Goal: Share content

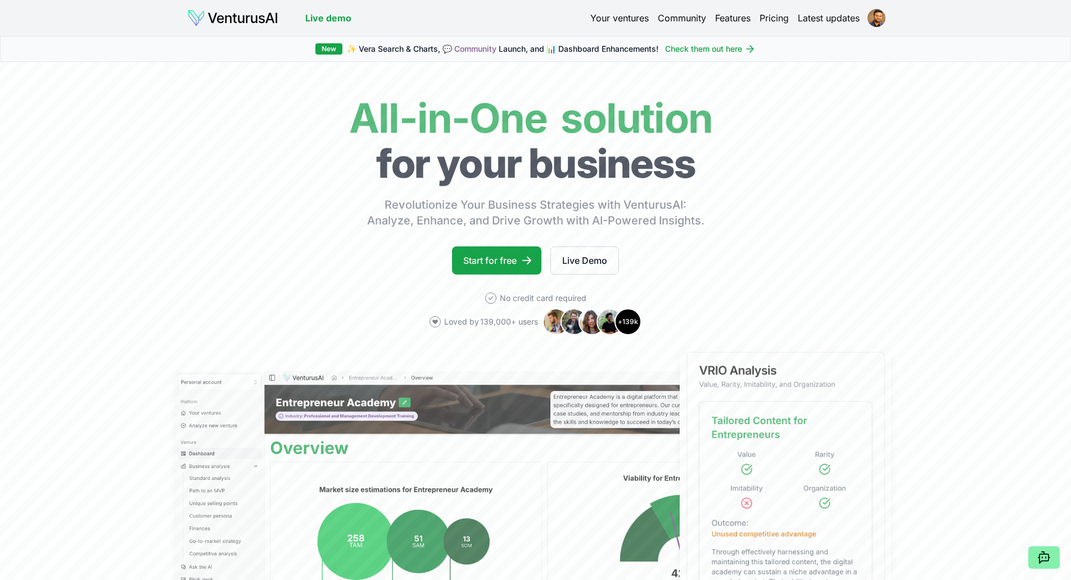
click at [601, 20] on link "Your ventures" at bounding box center [620, 17] width 58 height 13
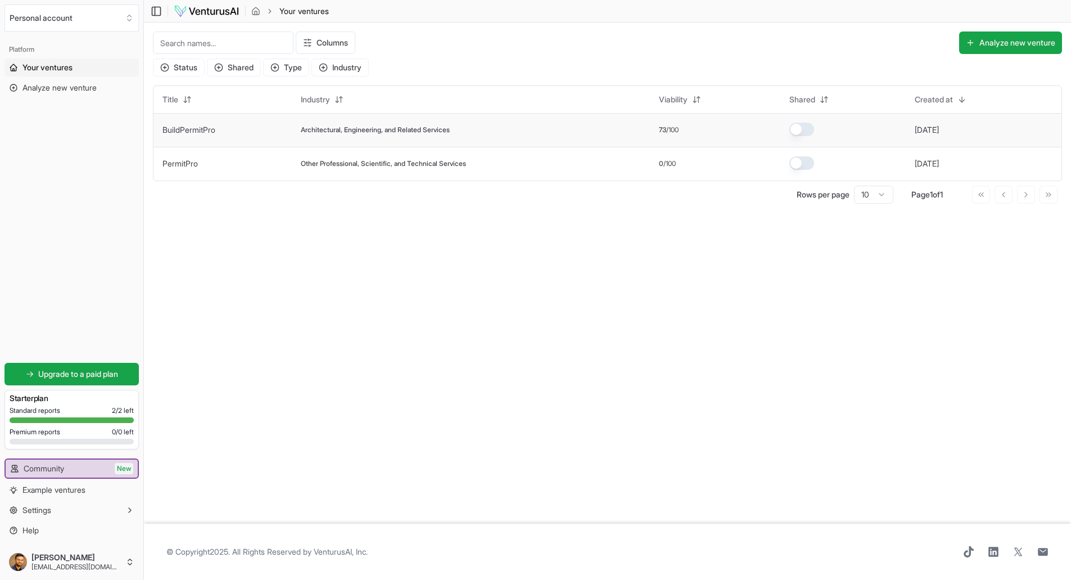
click at [307, 125] on td "Architectural, Engineering, and Related Services" at bounding box center [471, 130] width 358 height 34
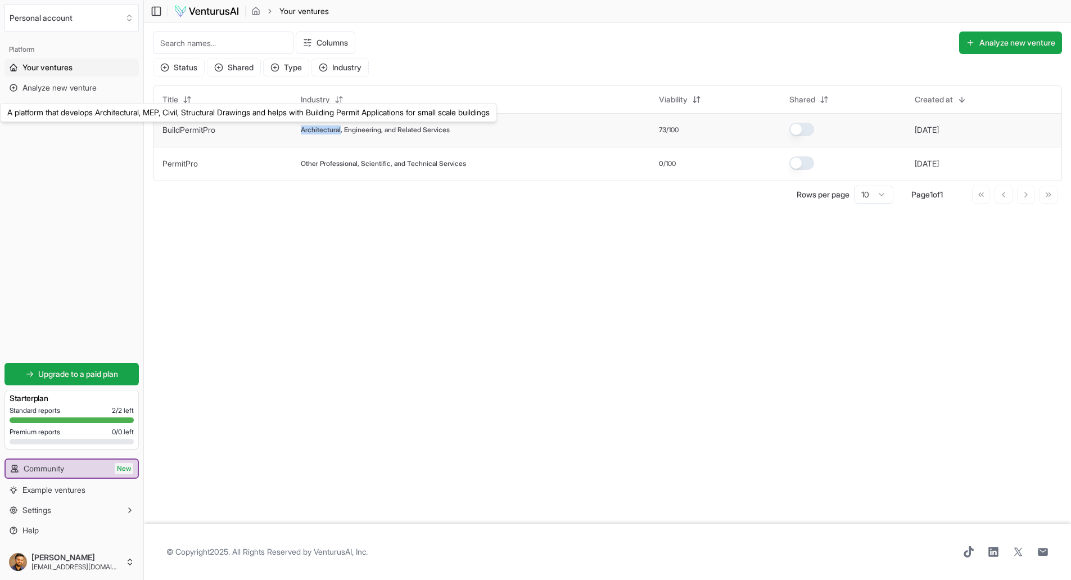
click at [200, 133] on link "BuildPermitPro" at bounding box center [189, 130] width 53 height 10
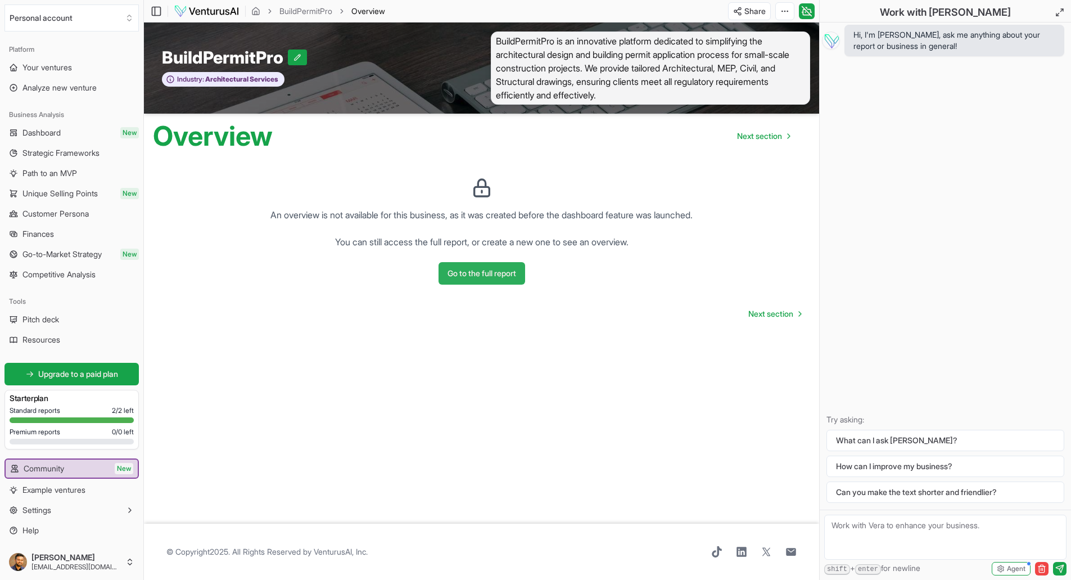
click at [489, 277] on button "Go to the full report" at bounding box center [482, 273] width 87 height 22
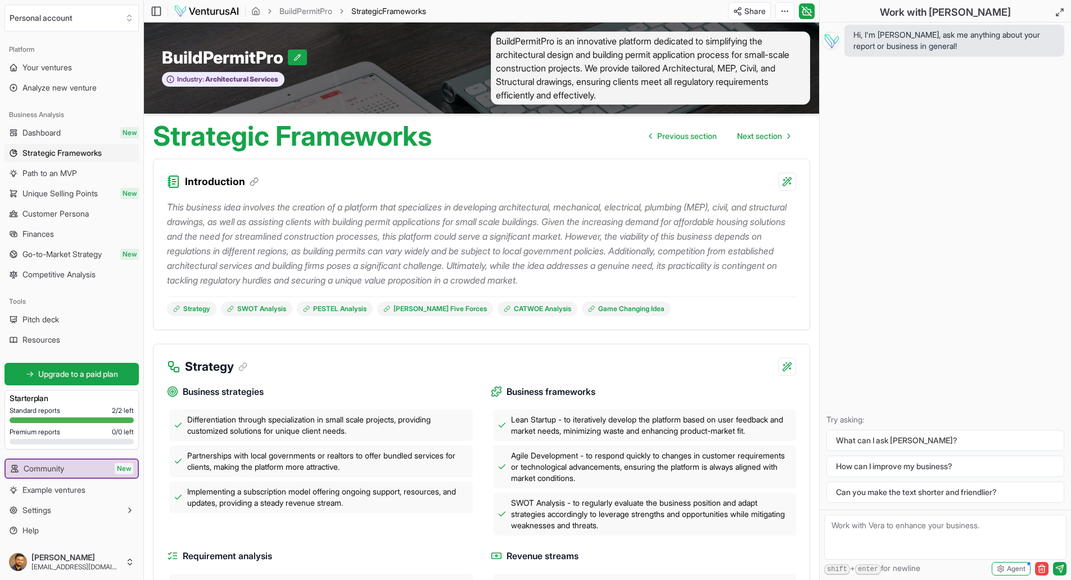
click at [749, 10] on html "We value your privacy We use cookies to enhance your browsing experience, serve…" at bounding box center [535, 290] width 1071 height 580
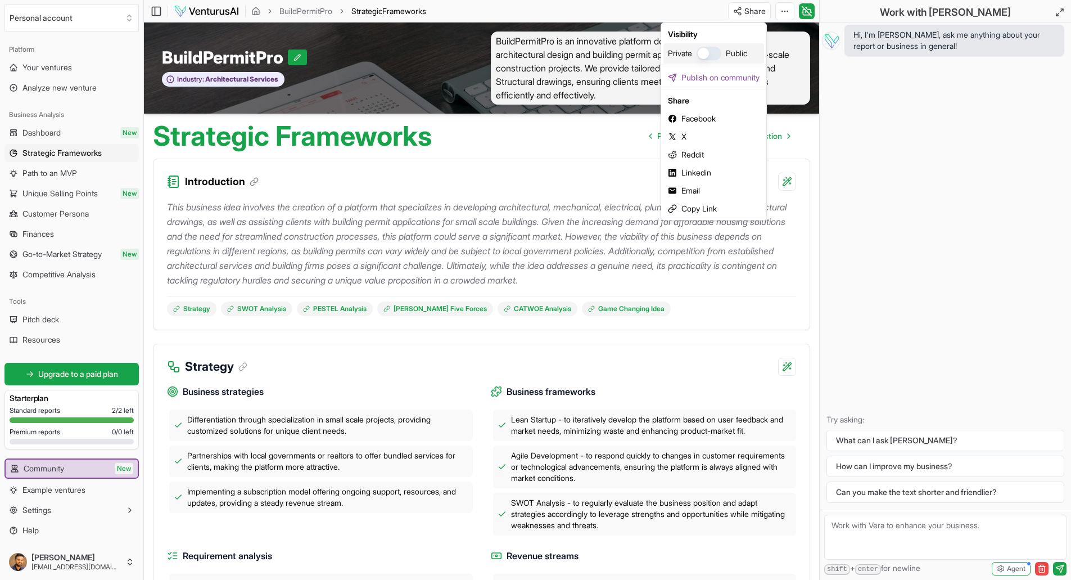
drag, startPoint x: 705, startPoint y: 52, endPoint x: 705, endPoint y: 62, distance: 9.6
click at [705, 52] on button "button" at bounding box center [709, 53] width 25 height 13
click at [692, 194] on div "Email" at bounding box center [714, 191] width 101 height 18
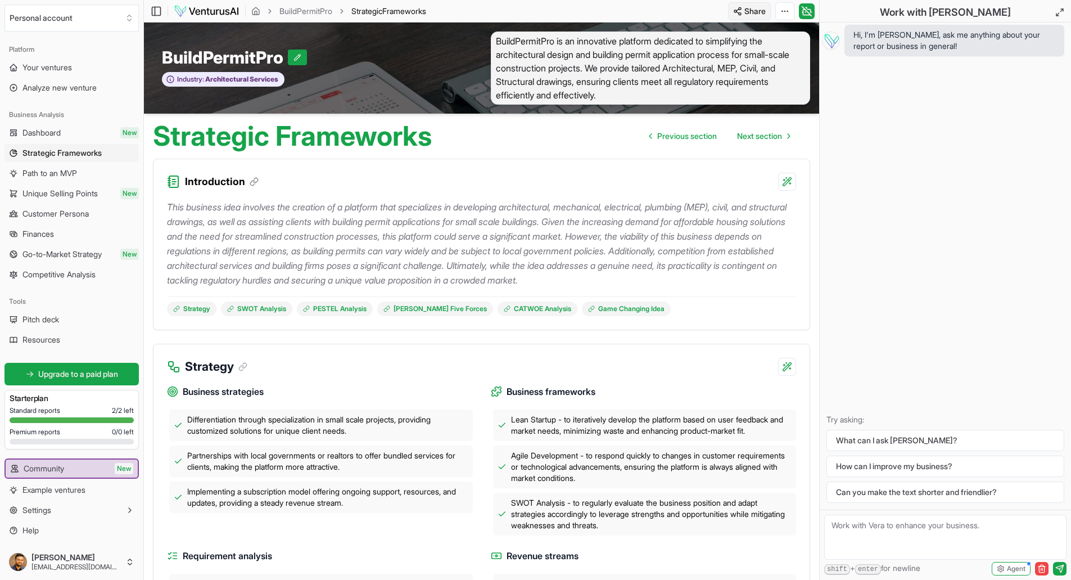
click at [751, 9] on html "We value your privacy We use cookies to enhance your browsing experience, serve…" at bounding box center [535, 290] width 1071 height 580
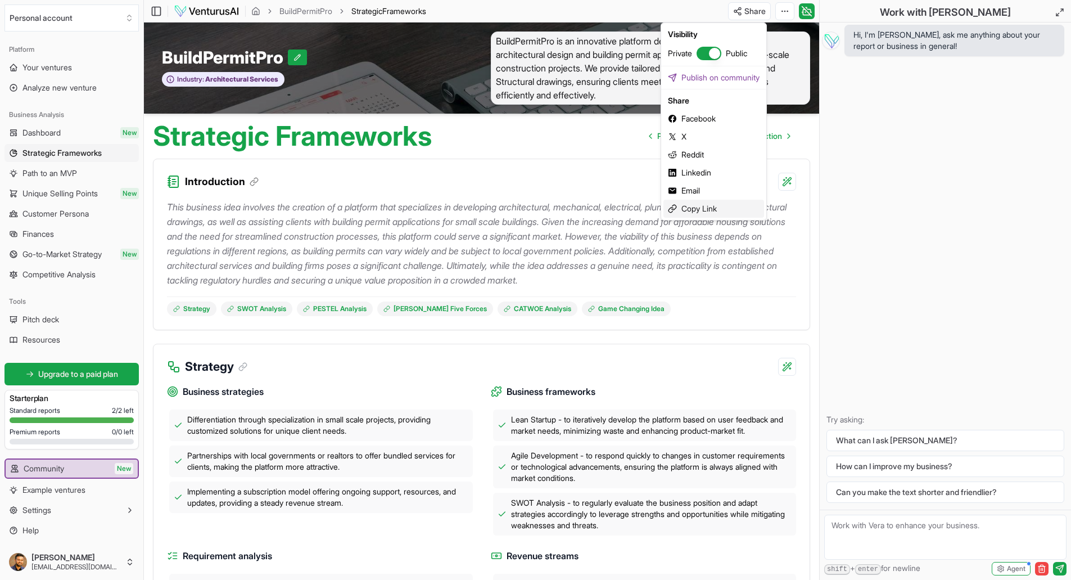
click at [695, 209] on div "Copy Link" at bounding box center [714, 209] width 101 height 18
